Goal: Find contact information: Find contact information

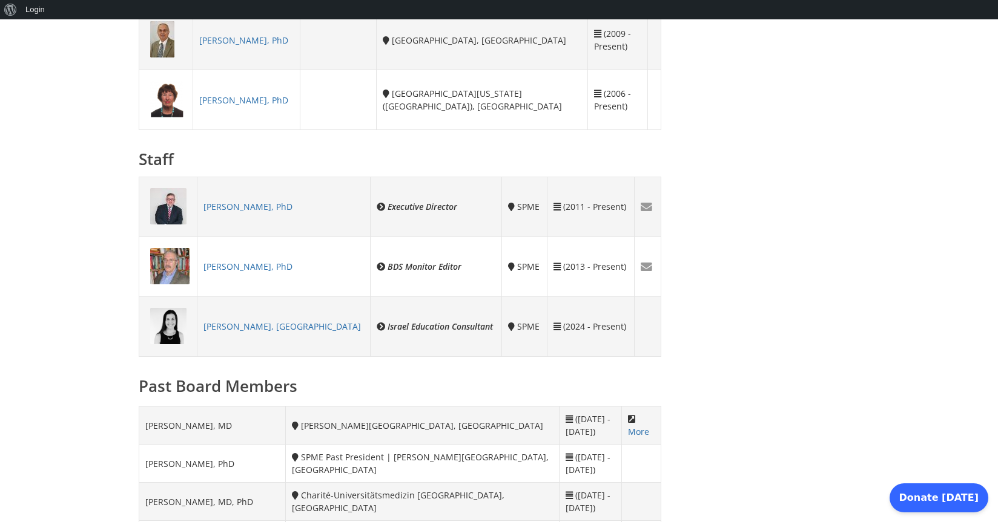
scroll to position [944, 0]
click at [256, 203] on link "[PERSON_NAME], PhD" at bounding box center [247, 206] width 89 height 12
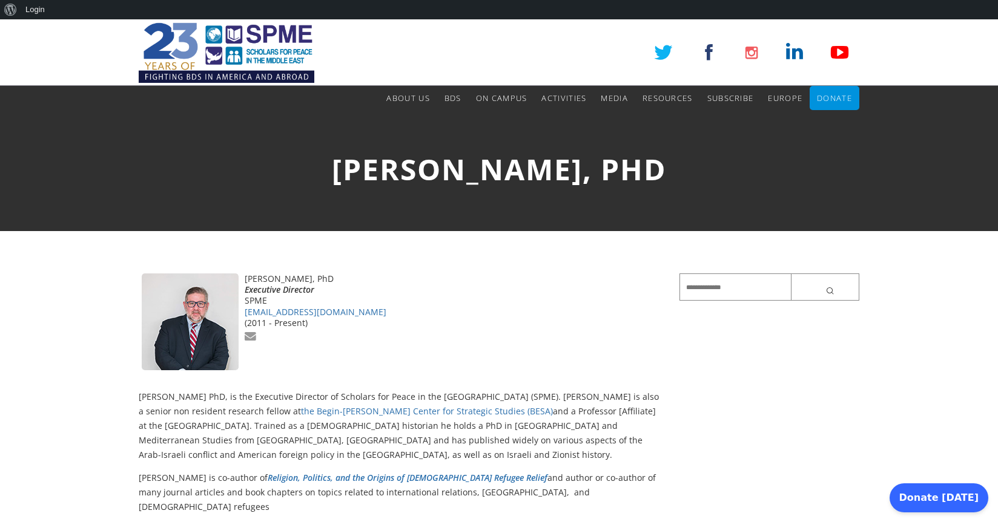
drag, startPoint x: 376, startPoint y: 278, endPoint x: 242, endPoint y: 278, distance: 134.4
click at [242, 278] on div "[PERSON_NAME], PhD Executive Director [PERSON_NAME] [PERSON_NAME][EMAIL_ADDRESS…" at bounding box center [400, 329] width 522 height 110
copy div "[PERSON_NAME], PhD"
drag, startPoint x: 330, startPoint y: 287, endPoint x: 245, endPoint y: 293, distance: 86.2
click at [245, 293] on div "Executive Director" at bounding box center [400, 289] width 522 height 11
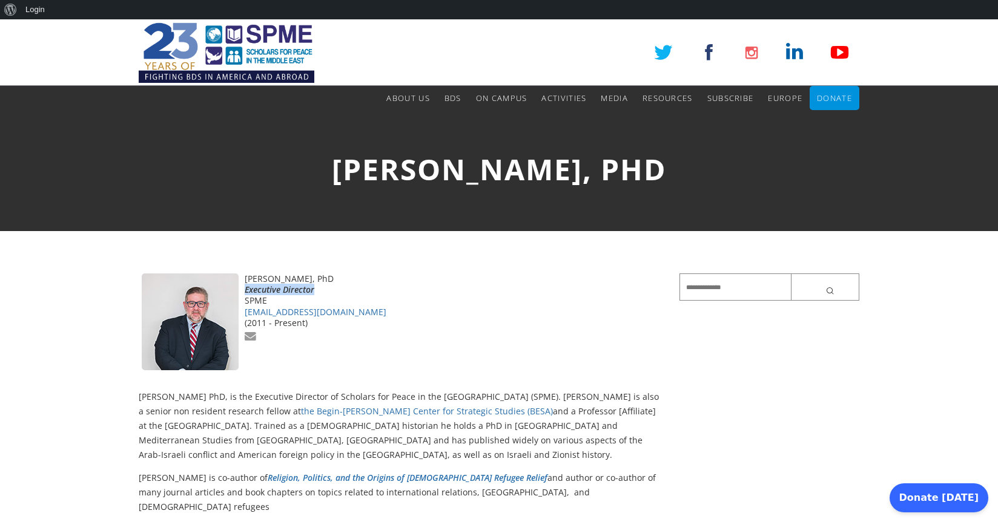
copy div "Executive Director"
drag, startPoint x: 350, startPoint y: 312, endPoint x: 245, endPoint y: 317, distance: 105.4
click at [245, 317] on div "aromirowsky@spme.org" at bounding box center [400, 312] width 522 height 11
copy link "aromirowsky@spme.org"
click at [180, 45] on img at bounding box center [227, 52] width 176 height 67
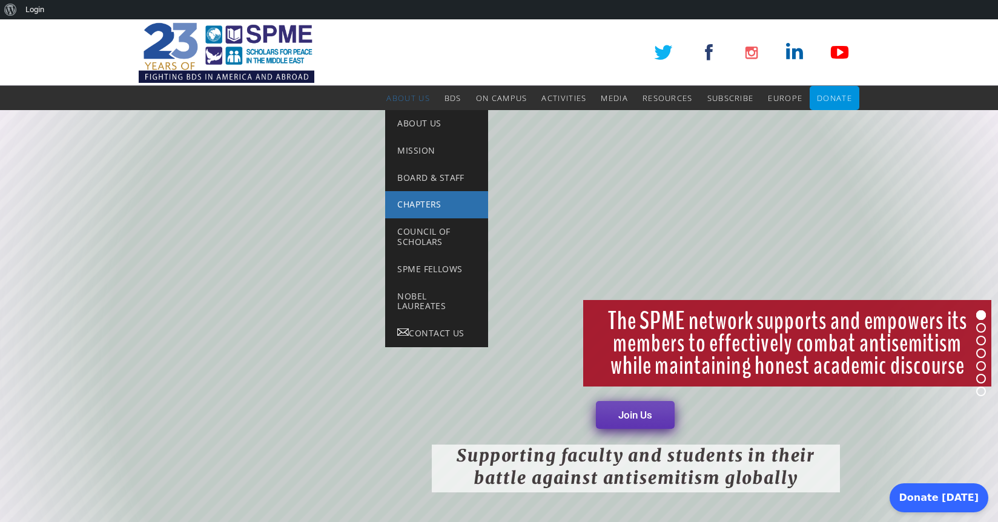
click at [411, 201] on span "Chapters" at bounding box center [419, 205] width 44 height 12
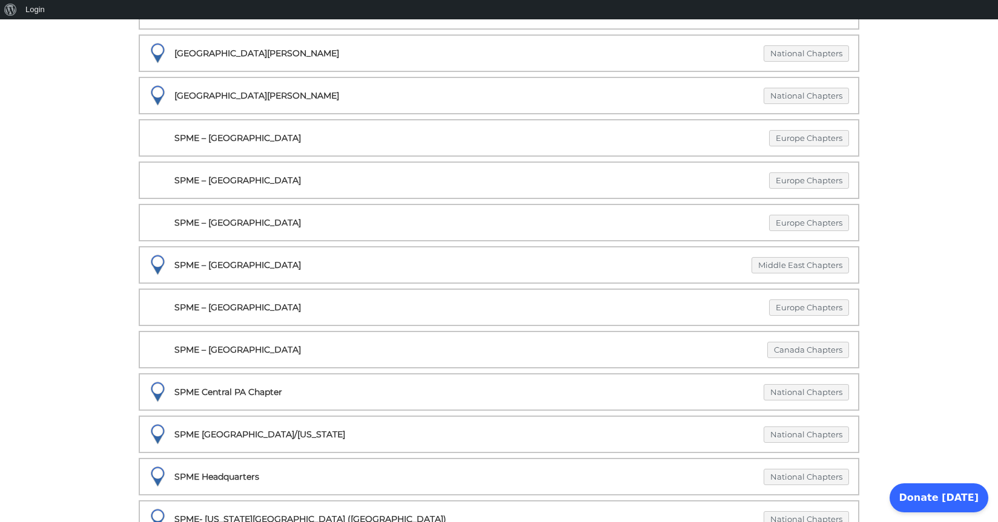
scroll to position [874, 0]
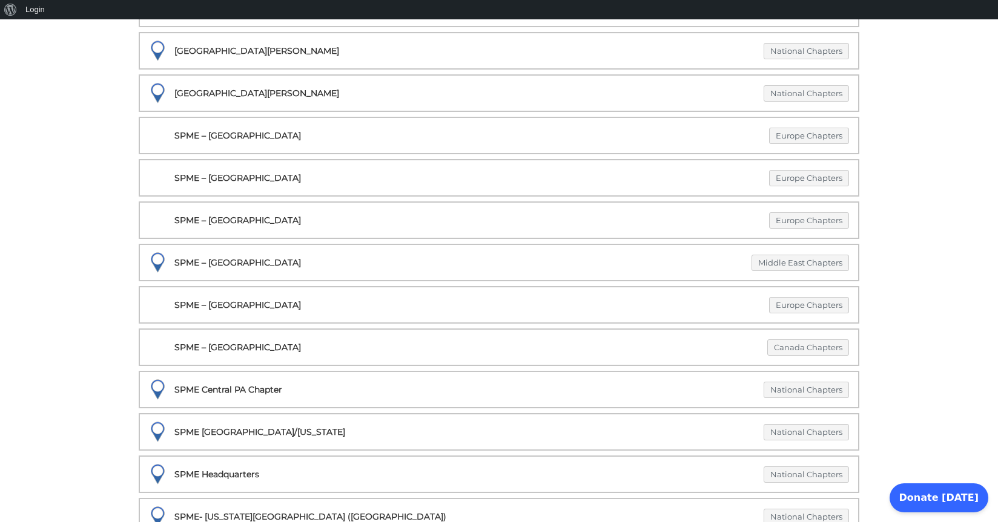
click at [156, 261] on div at bounding box center [157, 262] width 35 height 35
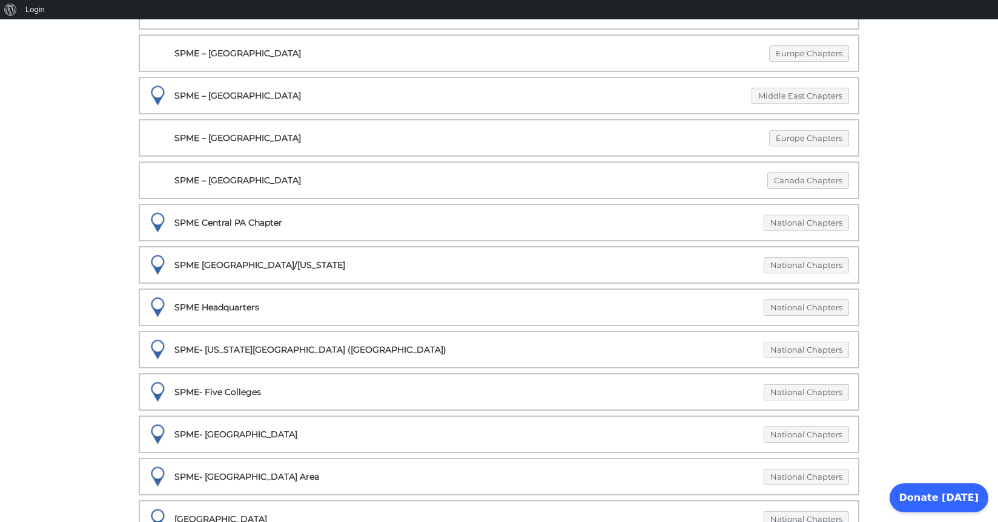
scroll to position [1022, 0]
